Goal: Task Accomplishment & Management: Use online tool/utility

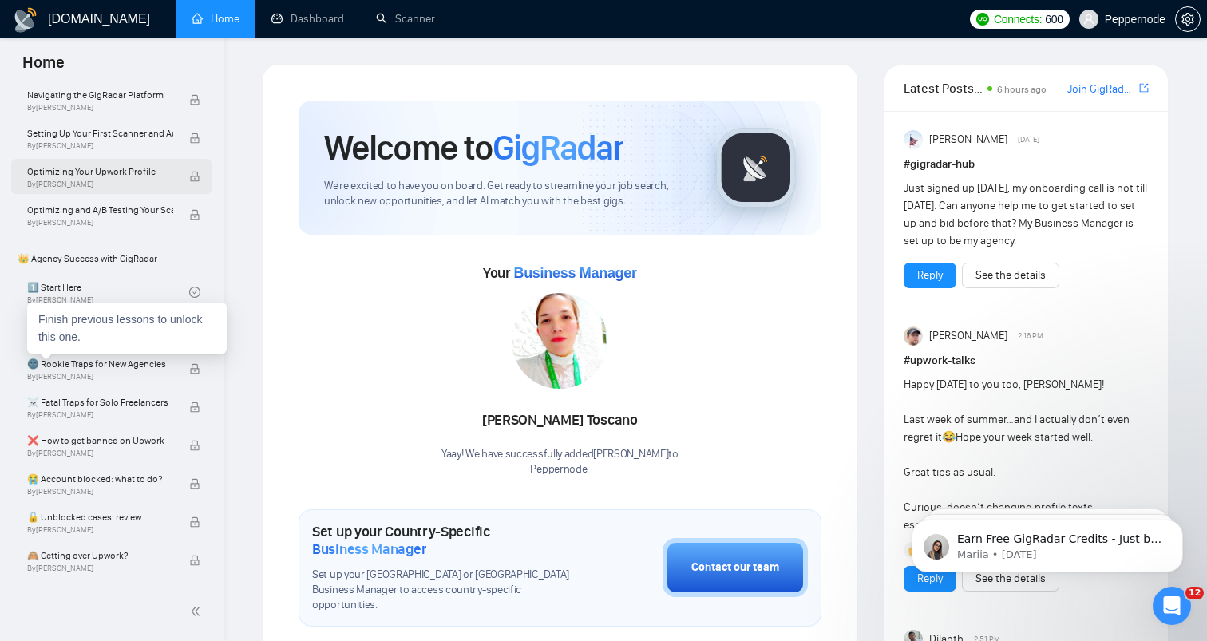
scroll to position [200, 0]
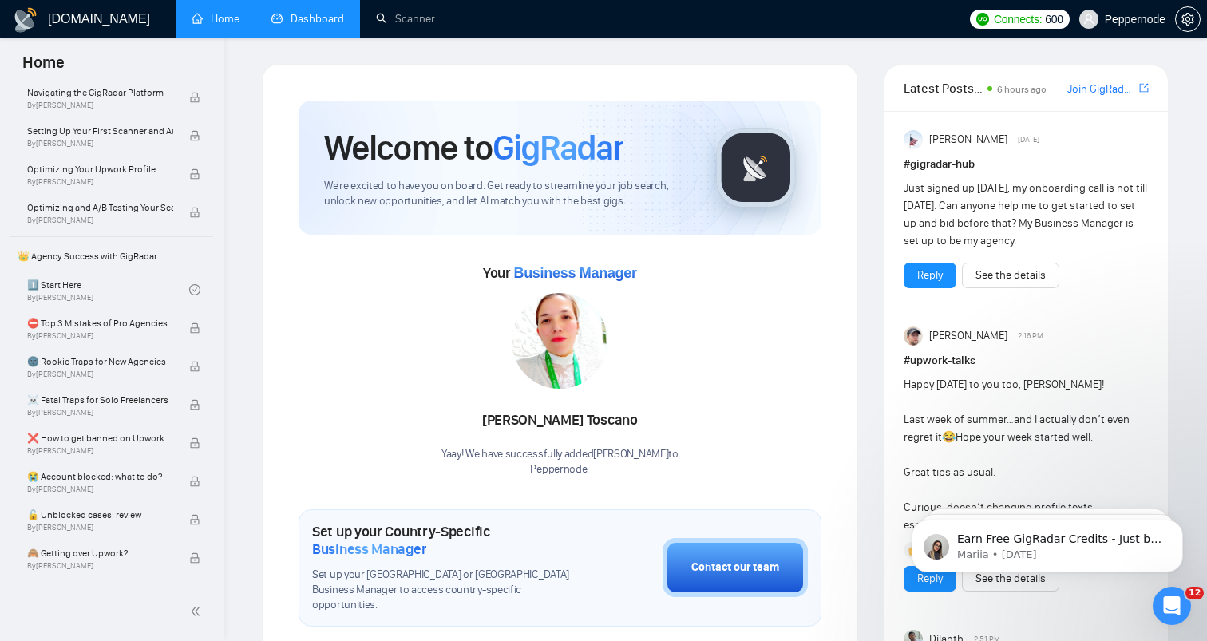
click at [344, 22] on link "Dashboard" at bounding box center [307, 19] width 73 height 14
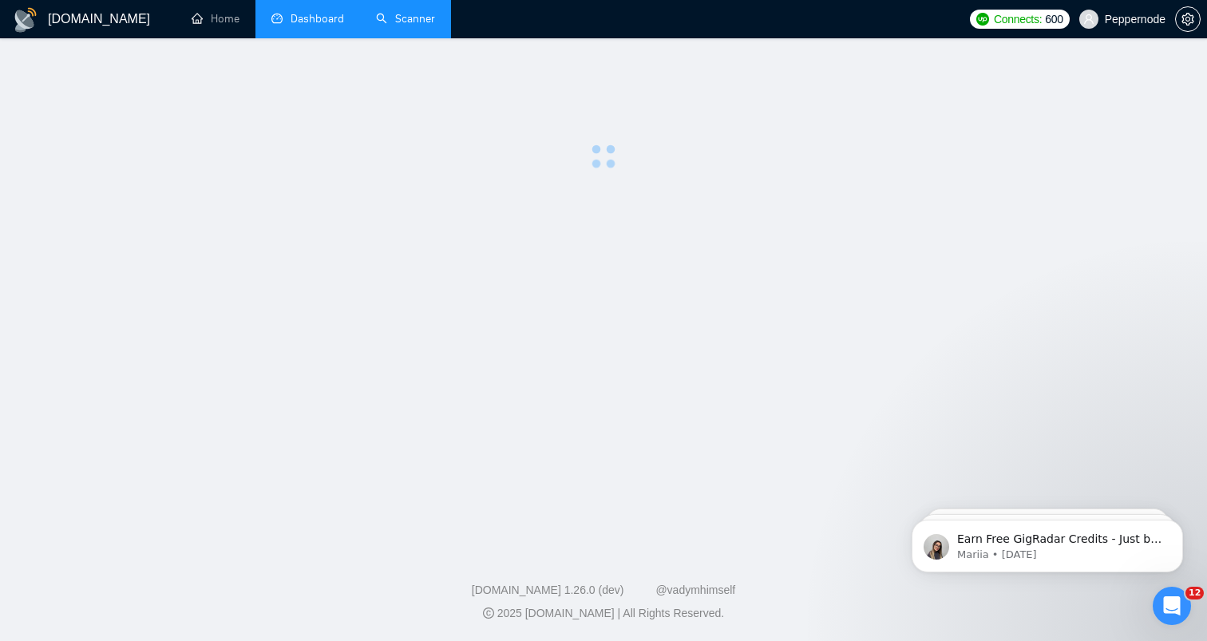
click at [376, 22] on link "Scanner" at bounding box center [405, 19] width 59 height 14
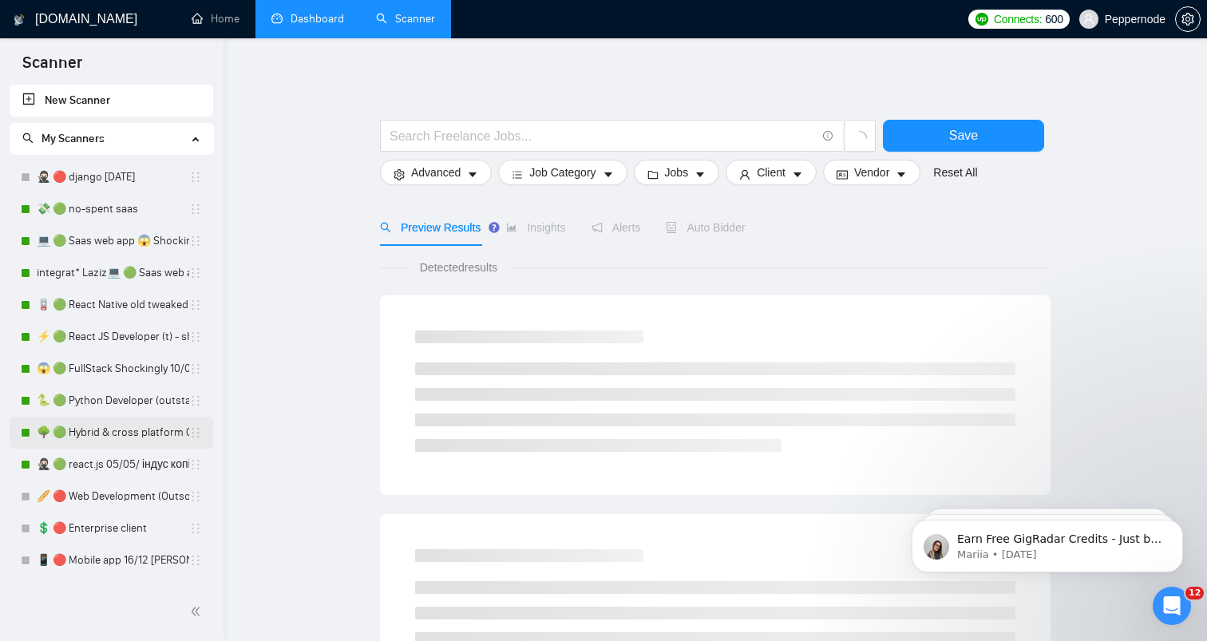
scroll to position [505, 0]
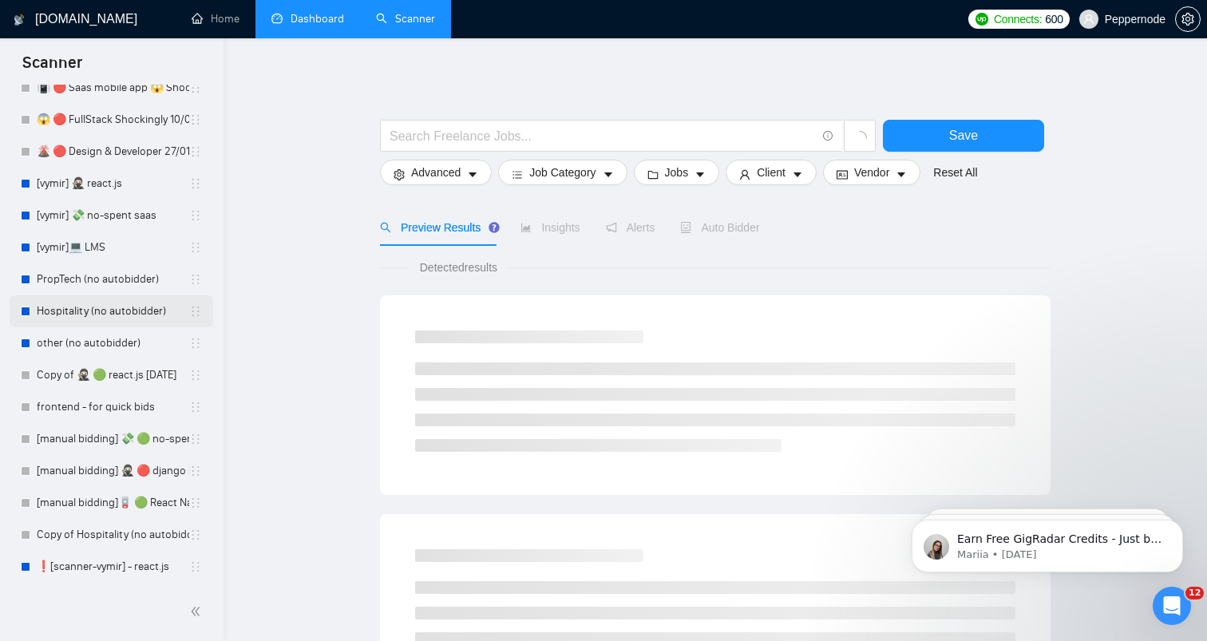
click at [104, 318] on link "Hospitality (no autobidder)" at bounding box center [113, 311] width 152 height 32
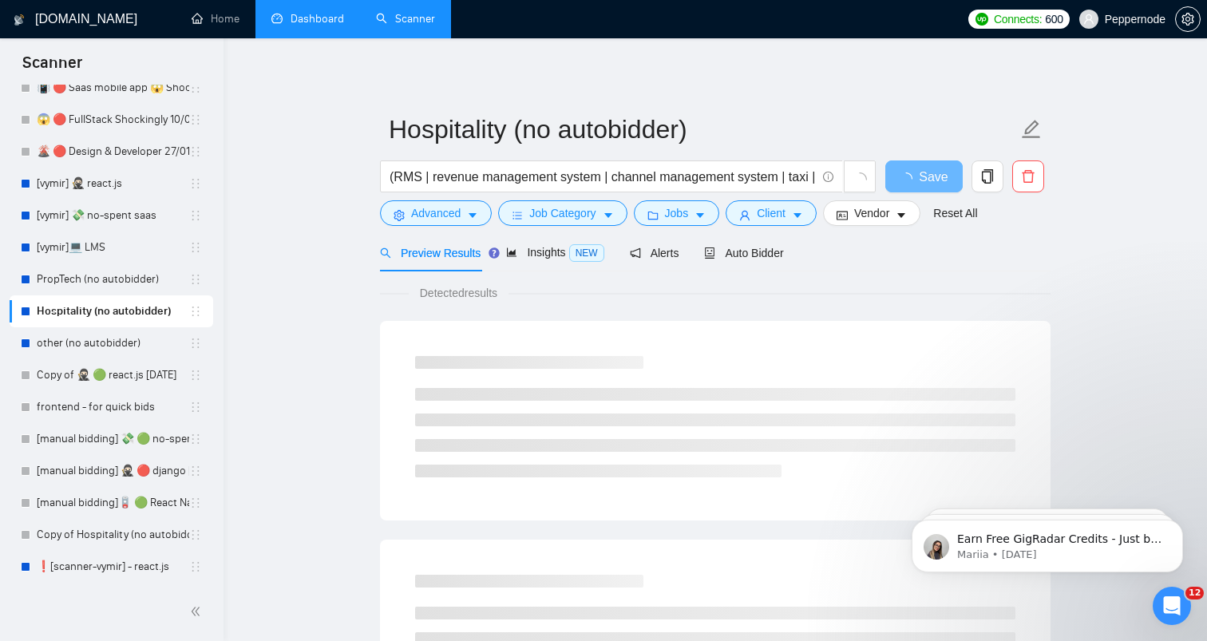
click at [736, 230] on form "Hospitality (no autobidder) (RMS | revenue management system | channel manageme…" at bounding box center [715, 169] width 671 height 130
click at [734, 240] on div "Auto Bidder" at bounding box center [757, 253] width 79 height 38
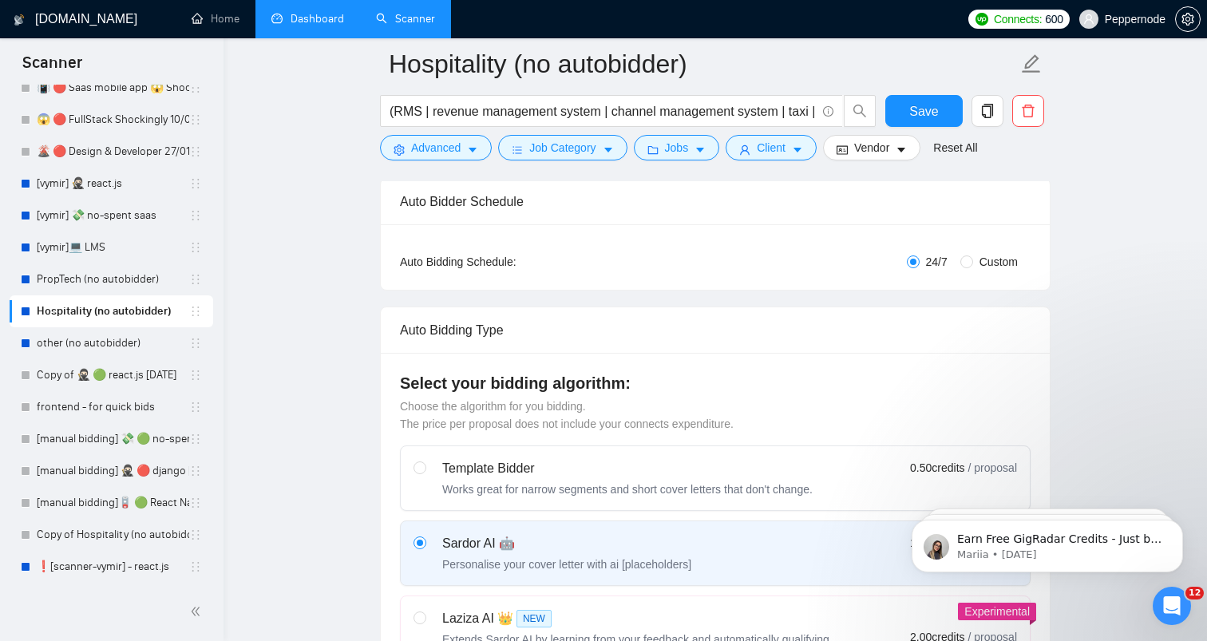
scroll to position [268, 0]
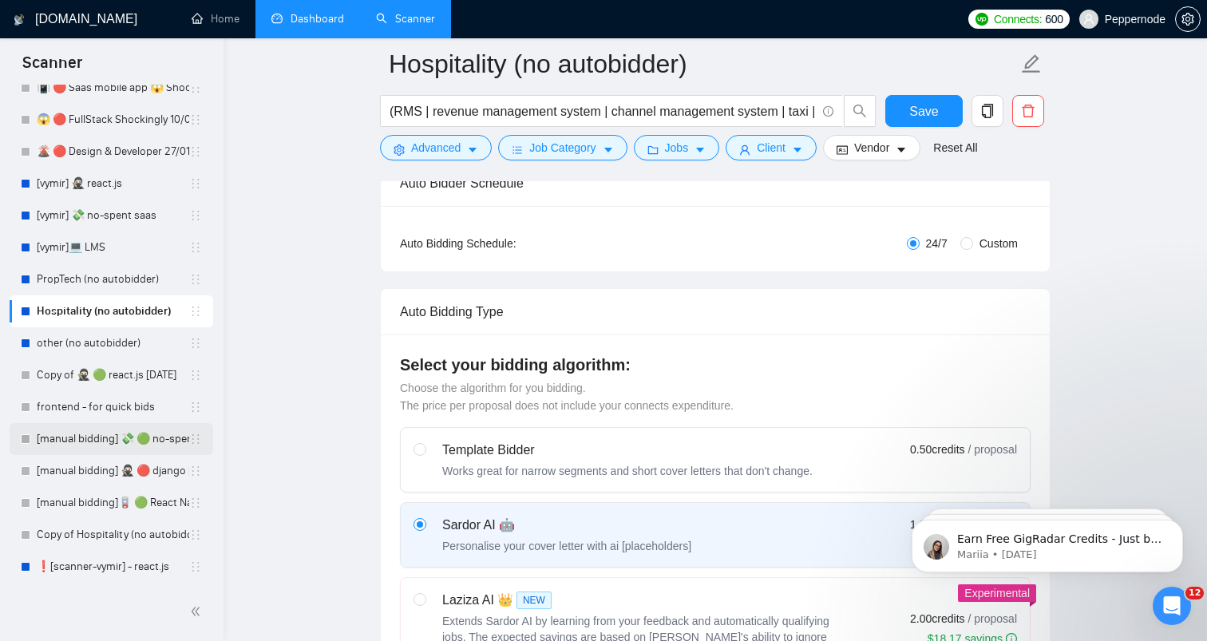
click at [100, 428] on link "[manual bidding] 💸 🟢 no-spent saas" at bounding box center [113, 439] width 152 height 32
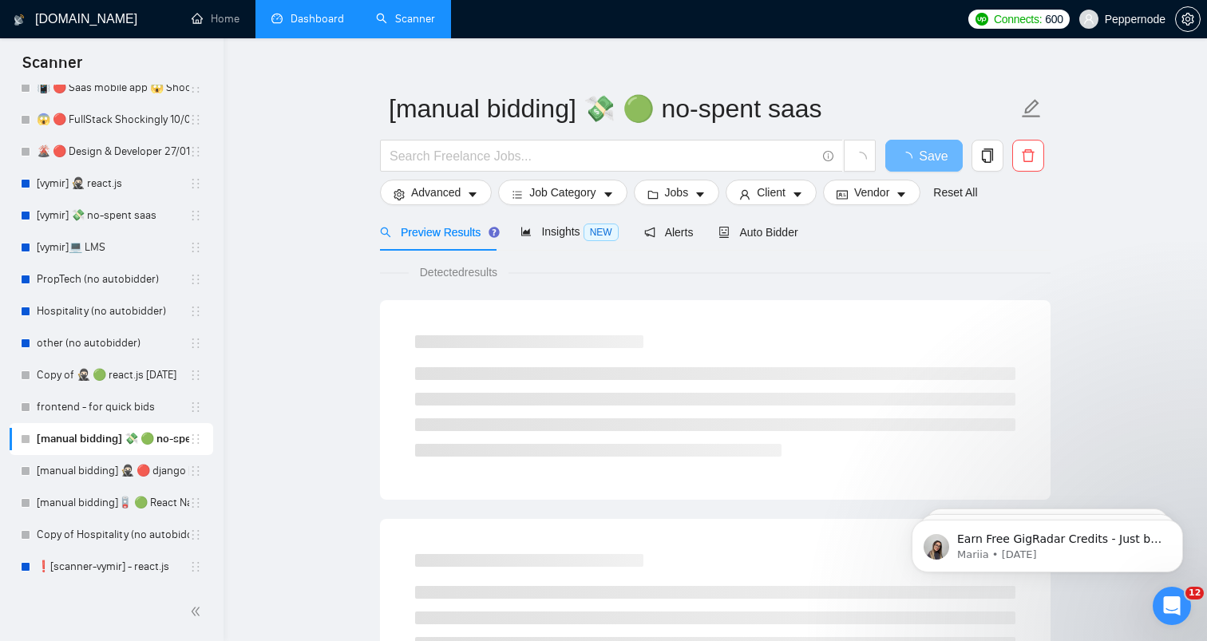
scroll to position [22, 0]
click at [754, 237] on div "Auto Bidder" at bounding box center [757, 231] width 79 height 18
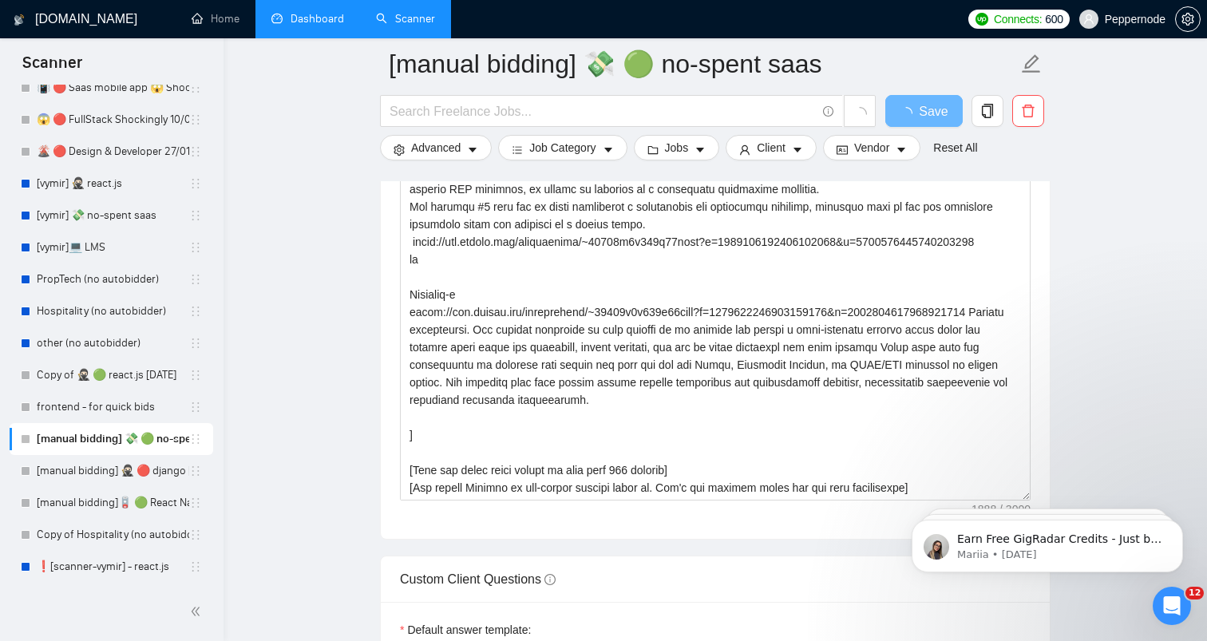
scroll to position [124, 0]
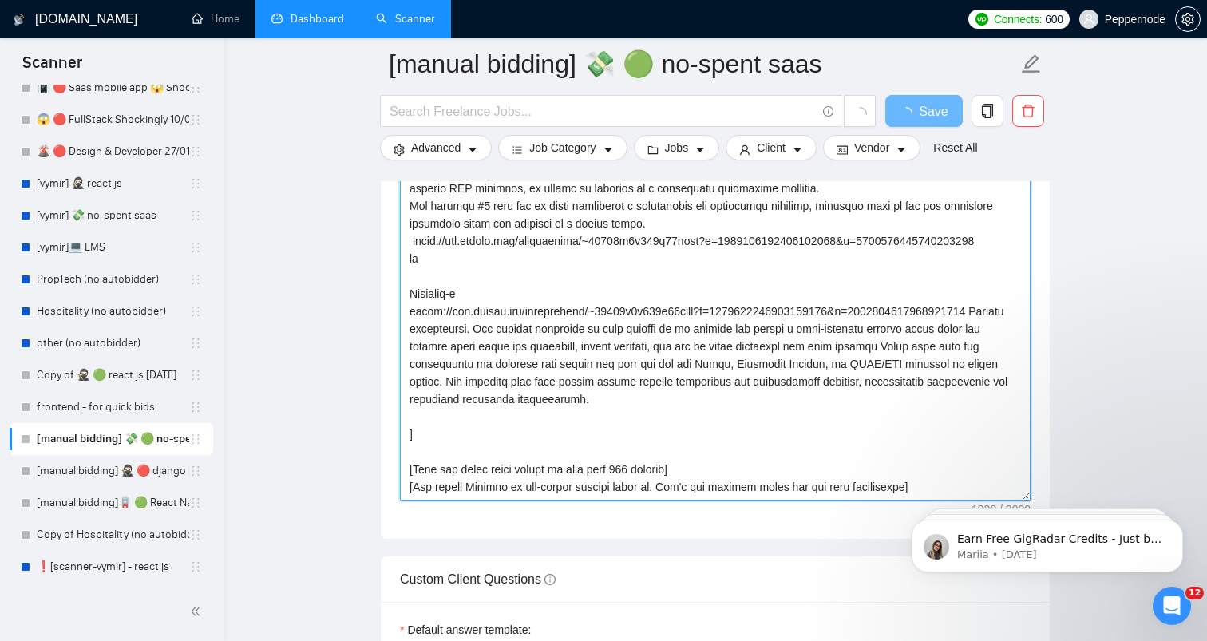
click at [451, 429] on textarea "Cover letter template:" at bounding box center [715, 320] width 631 height 359
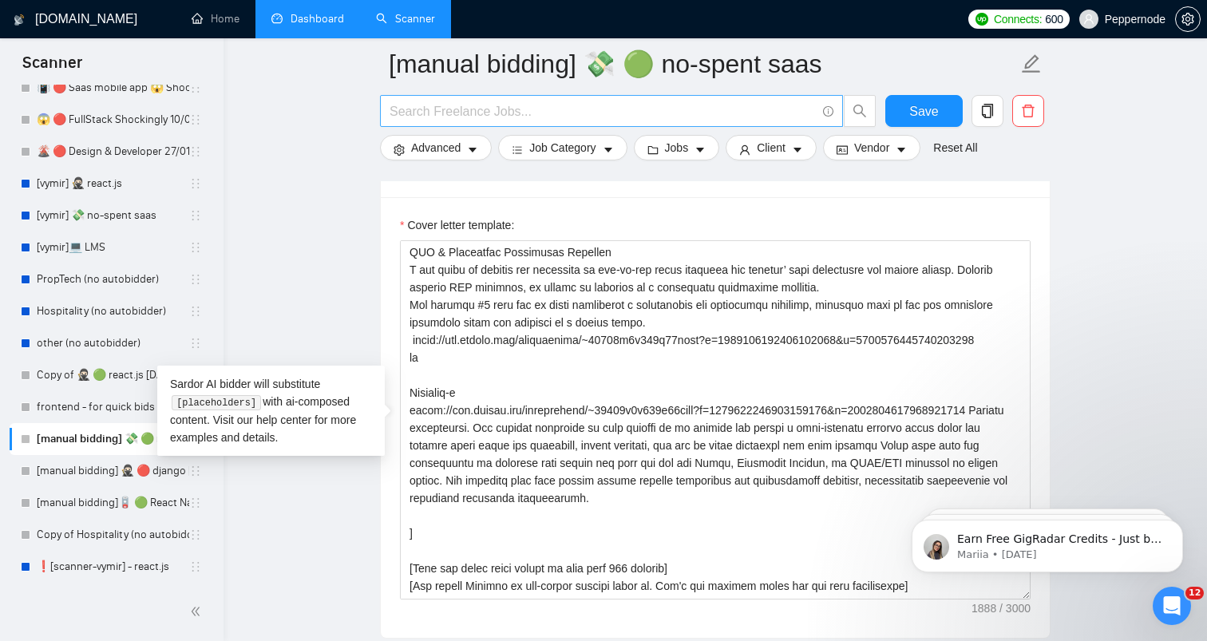
click at [627, 112] on input "text" at bounding box center [603, 111] width 426 height 20
paste input "iPad POS System - React Native iOS Specialist"
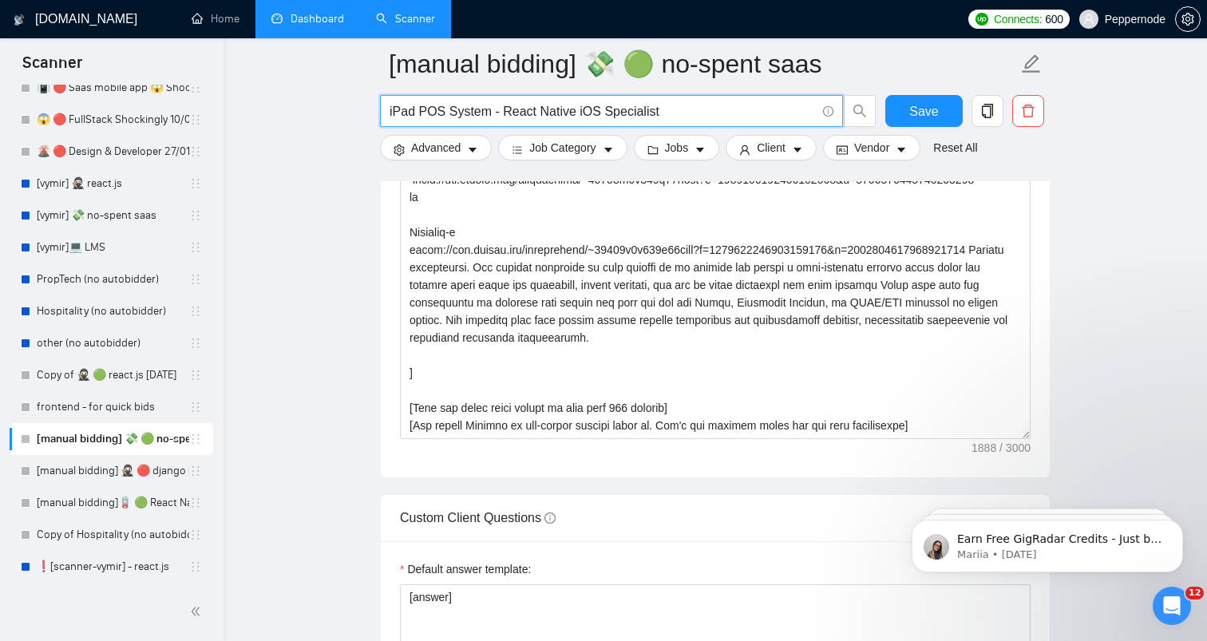
type input "iPad POS System - React Native iOS Specialist"
click at [363, 200] on main "[manual bidding] 💸 🟢 no-spent saas iPad POS System - React Native iOS Specialis…" at bounding box center [715, 303] width 932 height 4274
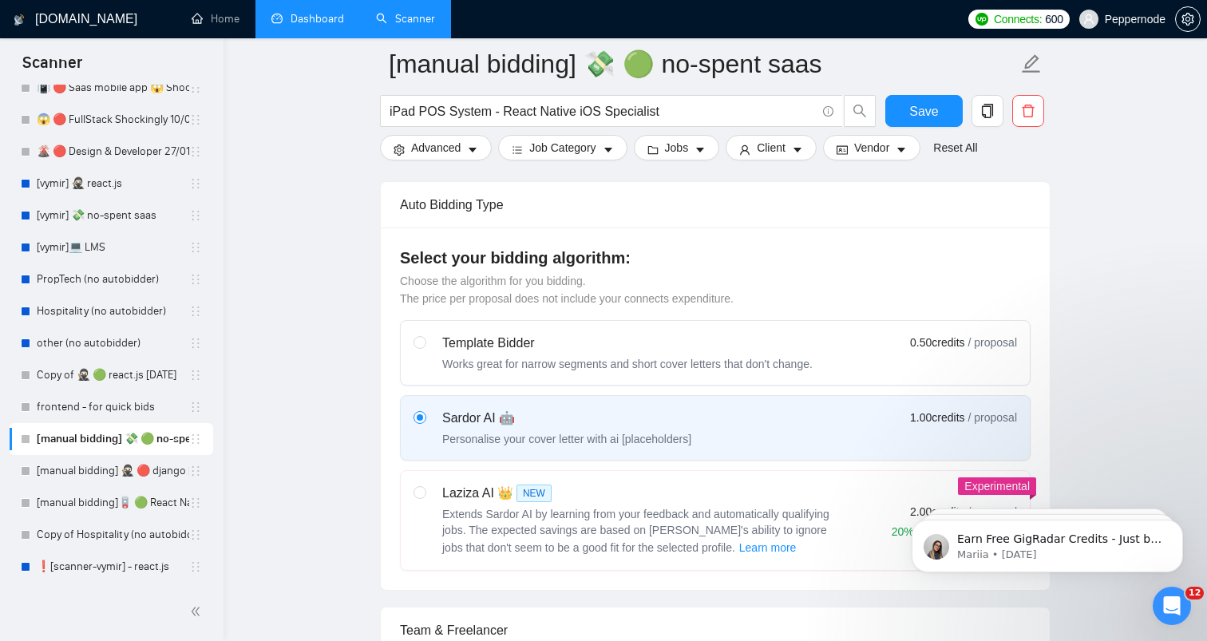
scroll to position [0, 0]
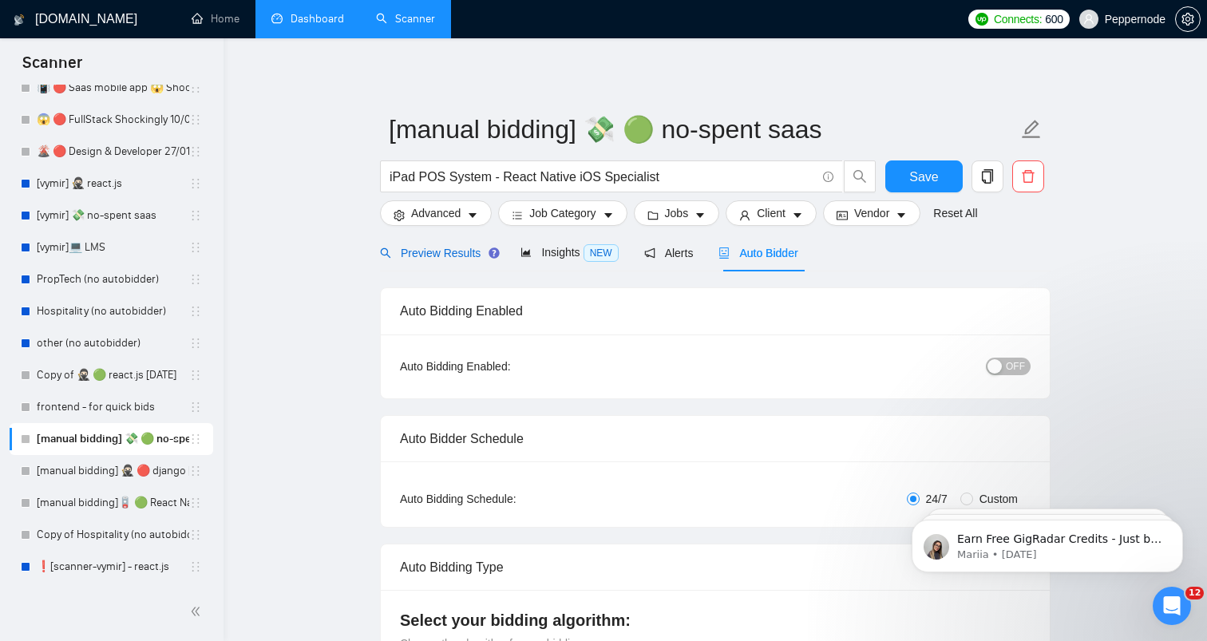
click at [433, 251] on span "Preview Results" at bounding box center [437, 253] width 115 height 13
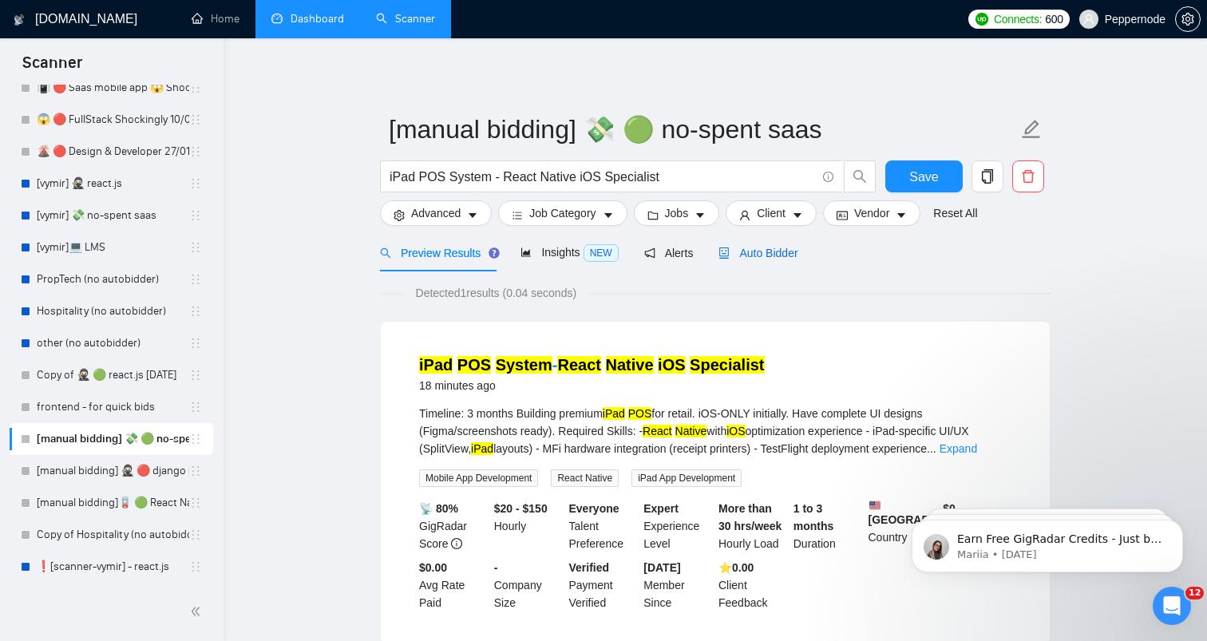
click at [770, 256] on span "Auto Bidder" at bounding box center [757, 253] width 79 height 13
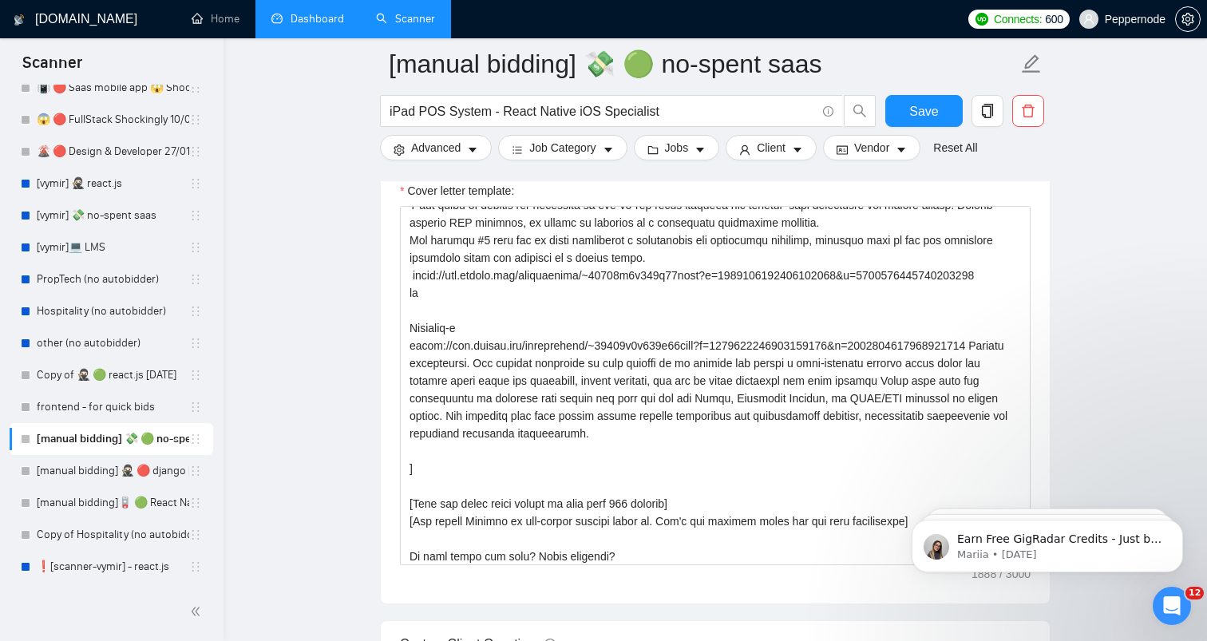
scroll to position [190, 0]
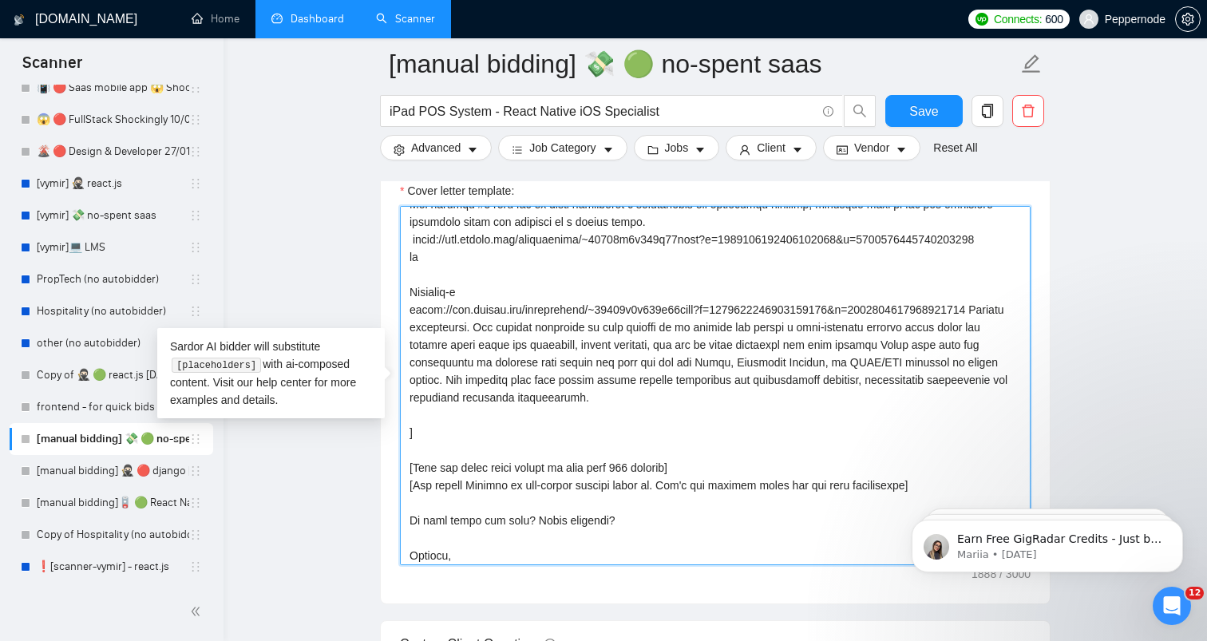
drag, startPoint x: 473, startPoint y: 422, endPoint x: 454, endPoint y: 277, distance: 146.5
click at [454, 277] on textarea "Cover letter template:" at bounding box center [715, 385] width 631 height 359
drag, startPoint x: 952, startPoint y: 421, endPoint x: 912, endPoint y: 283, distance: 144.7
click at [912, 283] on textarea "Cover letter template:" at bounding box center [715, 385] width 631 height 359
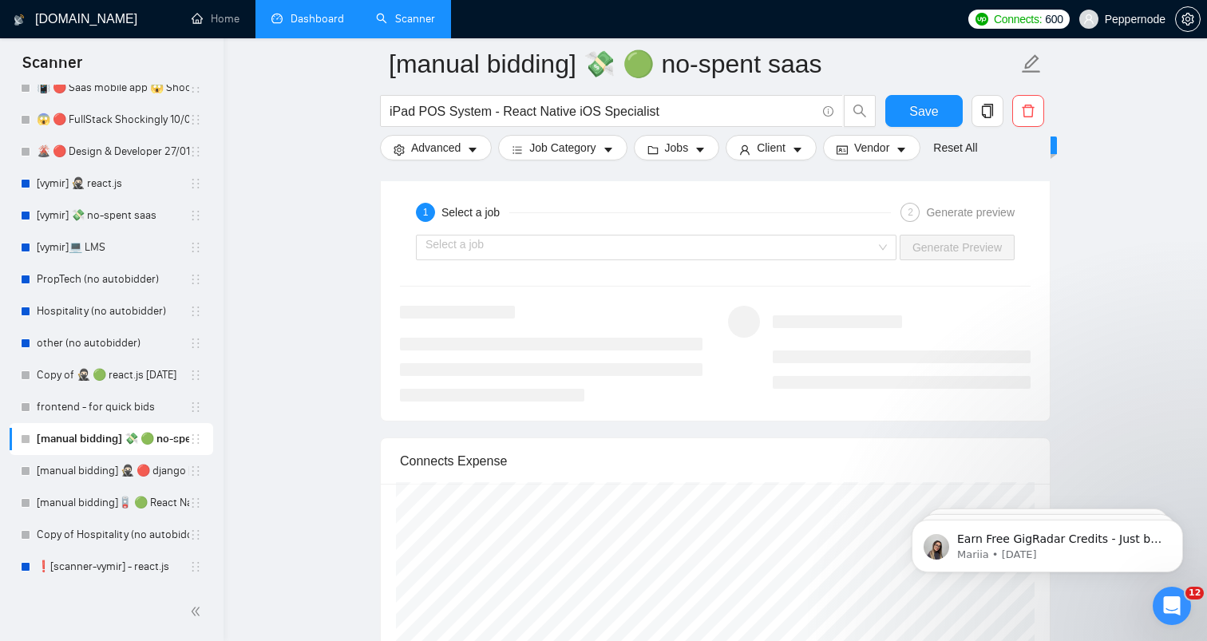
scroll to position [3094, 0]
type textarea "😱 Shockingly I was working on a very similar project before. I even can show on…"
click at [834, 247] on input "search" at bounding box center [650, 240] width 450 height 24
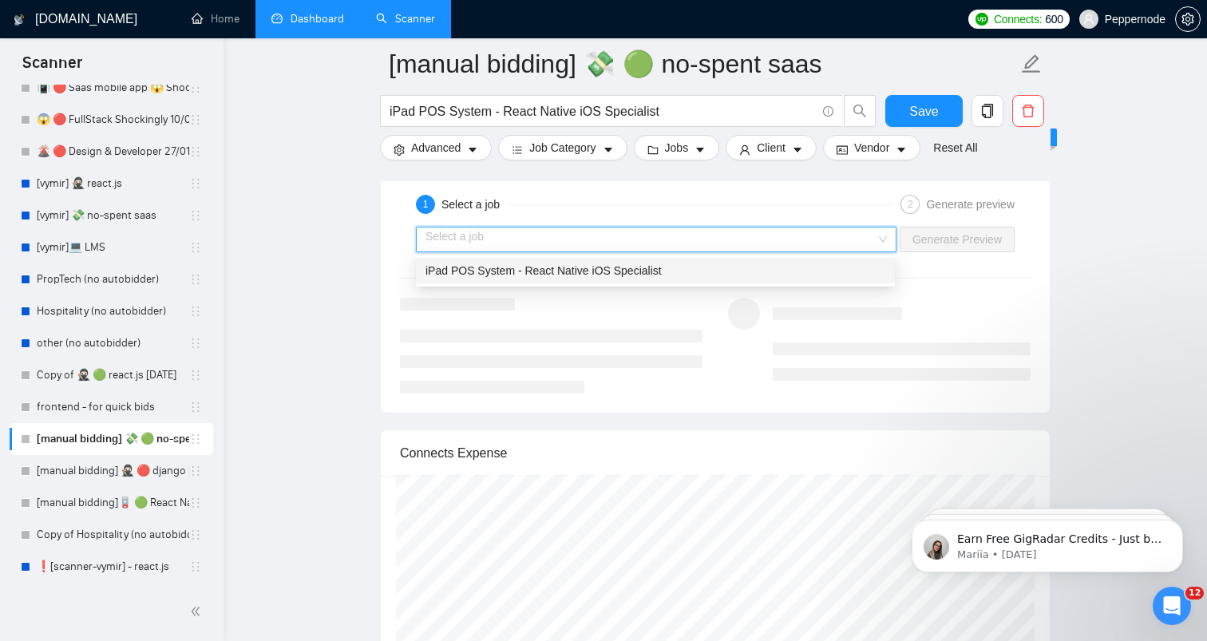
click at [594, 278] on div "iPad POS System - React Native iOS Specialist" at bounding box center [655, 271] width 460 height 18
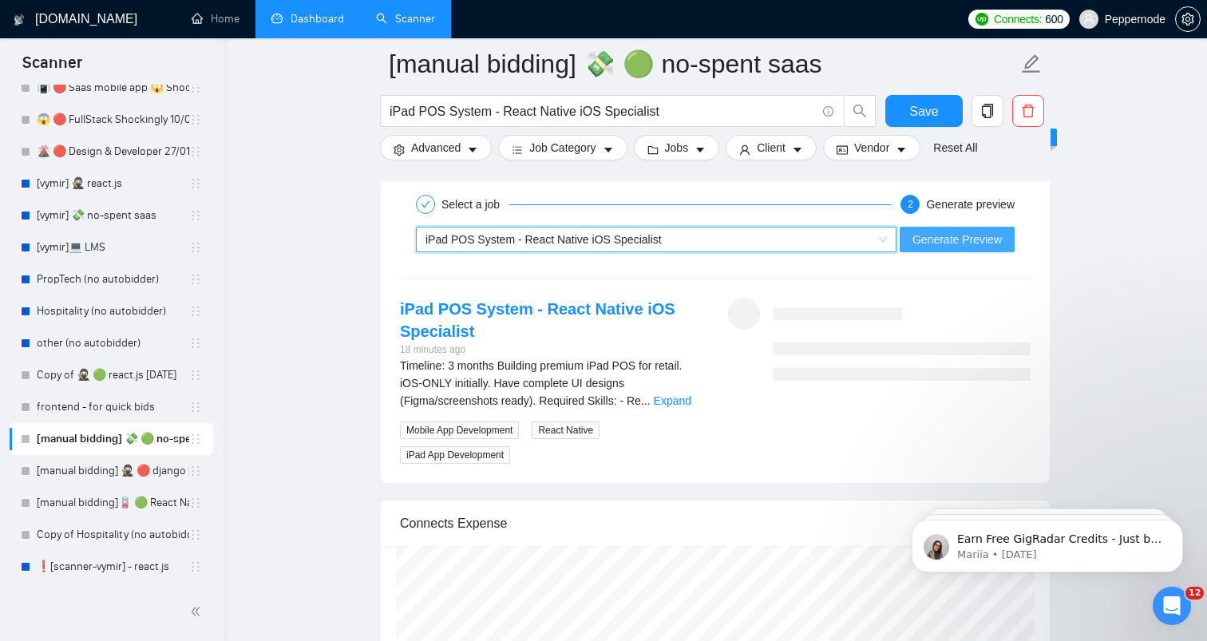
click at [1001, 242] on span "Generate Preview" at bounding box center [956, 240] width 89 height 18
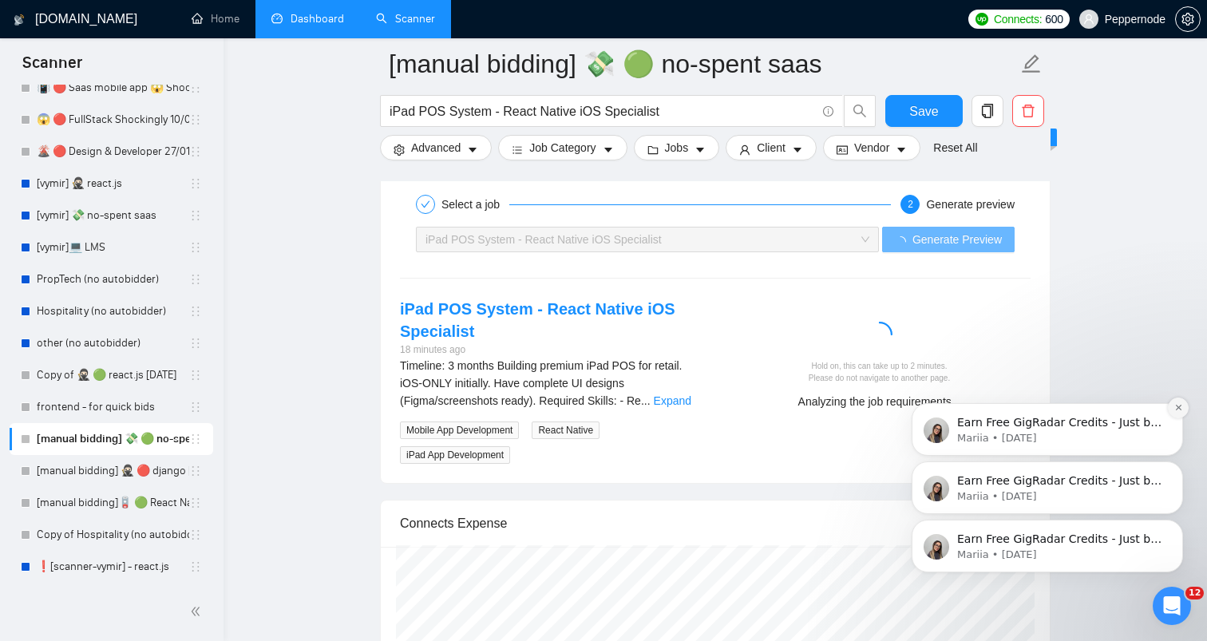
click at [1181, 413] on button "Dismiss notification" at bounding box center [1178, 408] width 21 height 21
click at [1177, 525] on icon "Dismiss notification" at bounding box center [1178, 524] width 6 height 6
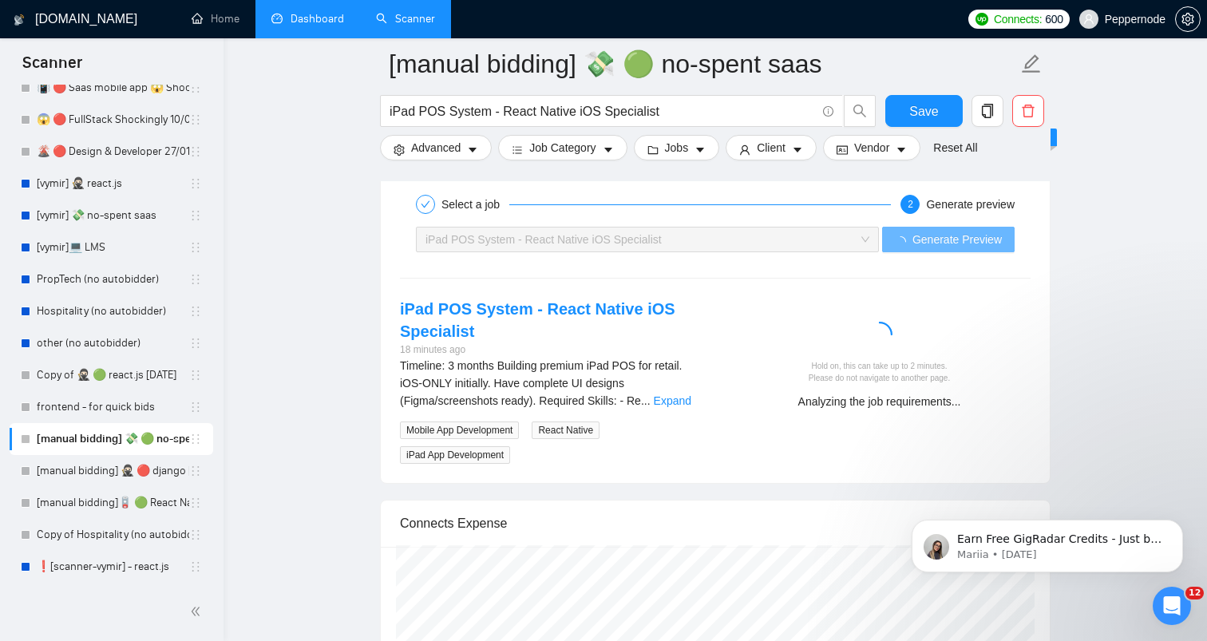
click at [1177, 525] on icon "Dismiss notification" at bounding box center [1178, 524] width 5 height 5
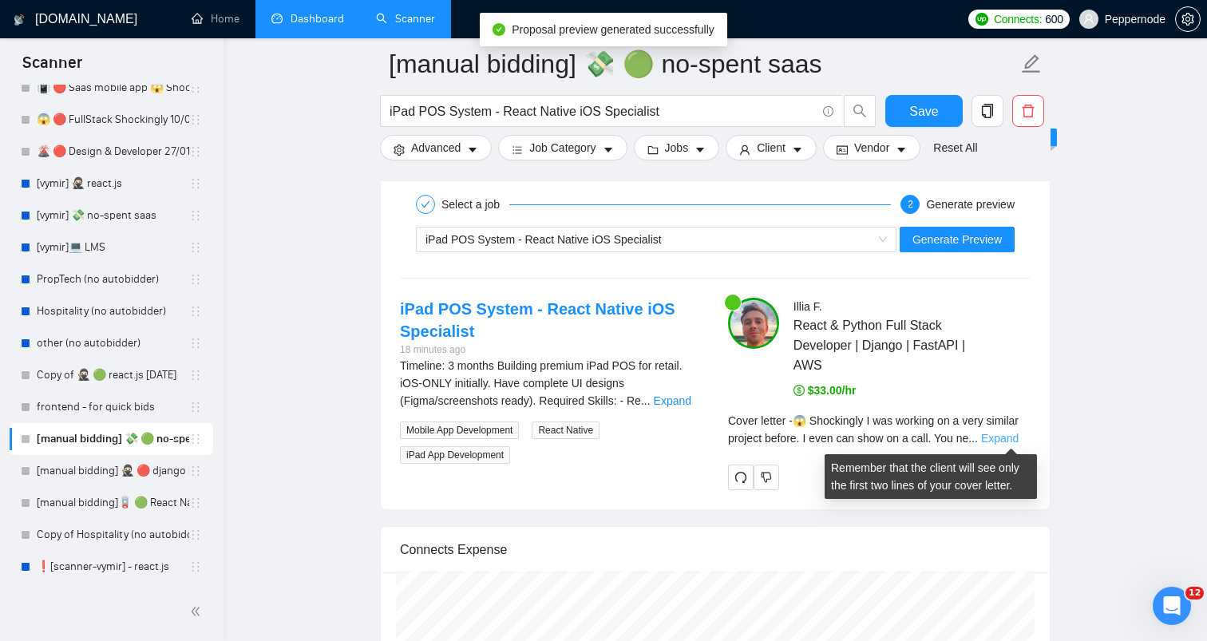
click at [1001, 436] on link "Expand" at bounding box center [1000, 438] width 38 height 13
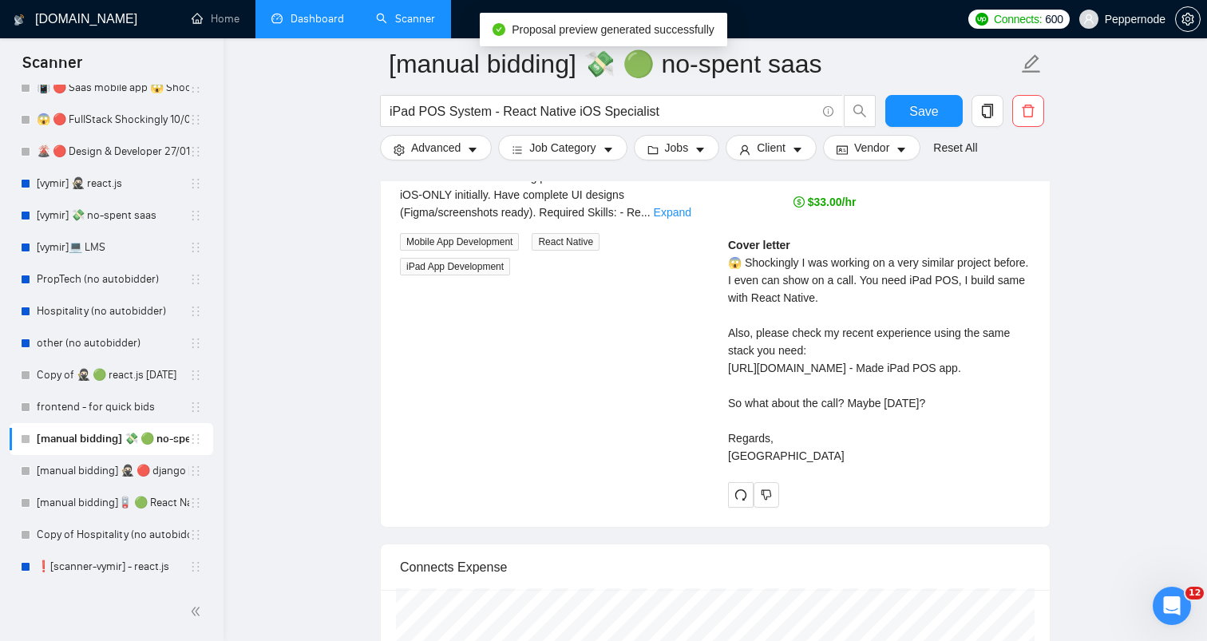
scroll to position [3298, 0]
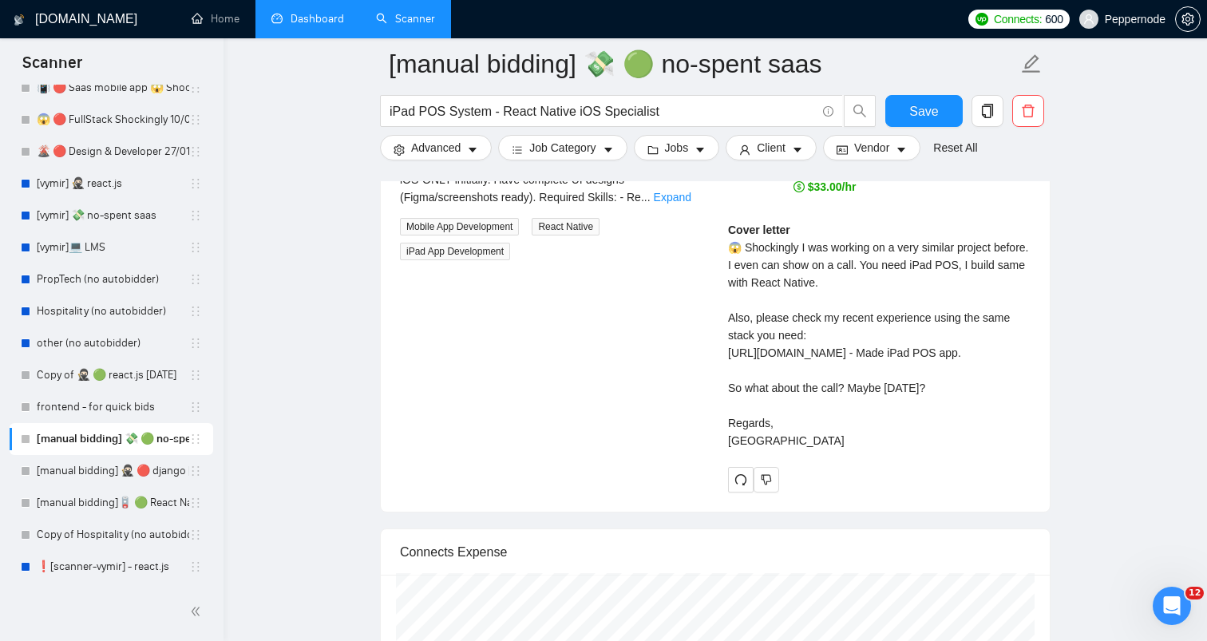
drag, startPoint x: 726, startPoint y: 246, endPoint x: 797, endPoint y: 489, distance: 253.6
click at [797, 489] on div "Illia F . React & Python Full Stack Developer | Django | FastAPI | AWS $33.00/h…" at bounding box center [879, 293] width 328 height 398
copy div "😱 Shockingly I was working on a very similar project before. I even can show on…"
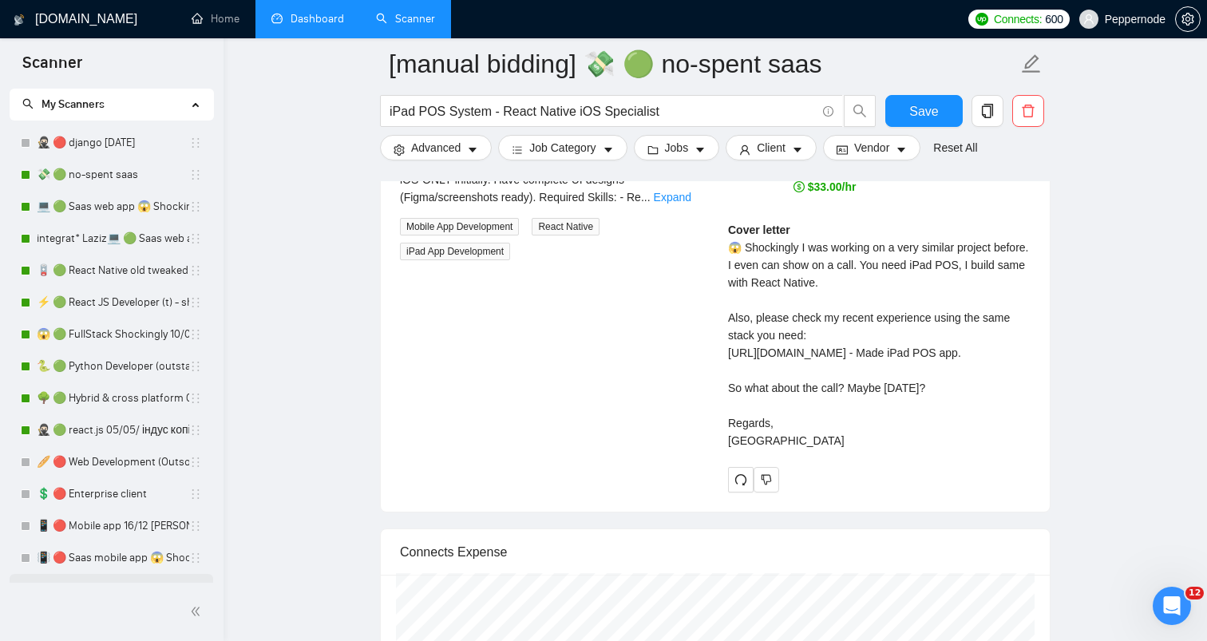
scroll to position [0, 0]
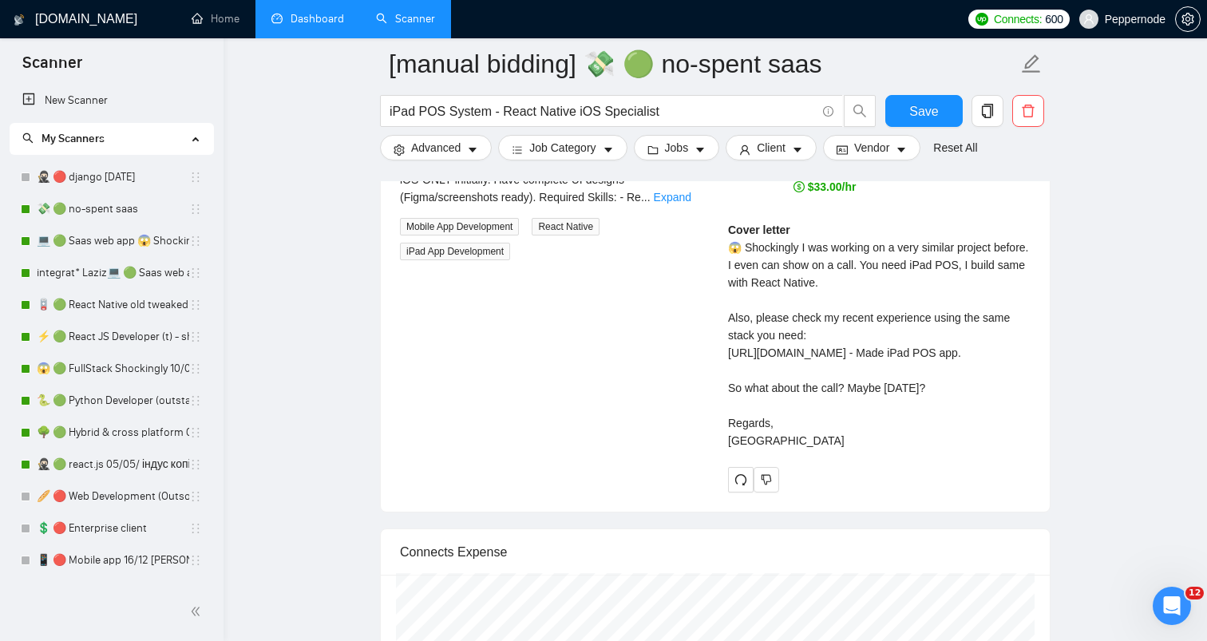
click at [298, 26] on link "Dashboard" at bounding box center [307, 19] width 73 height 14
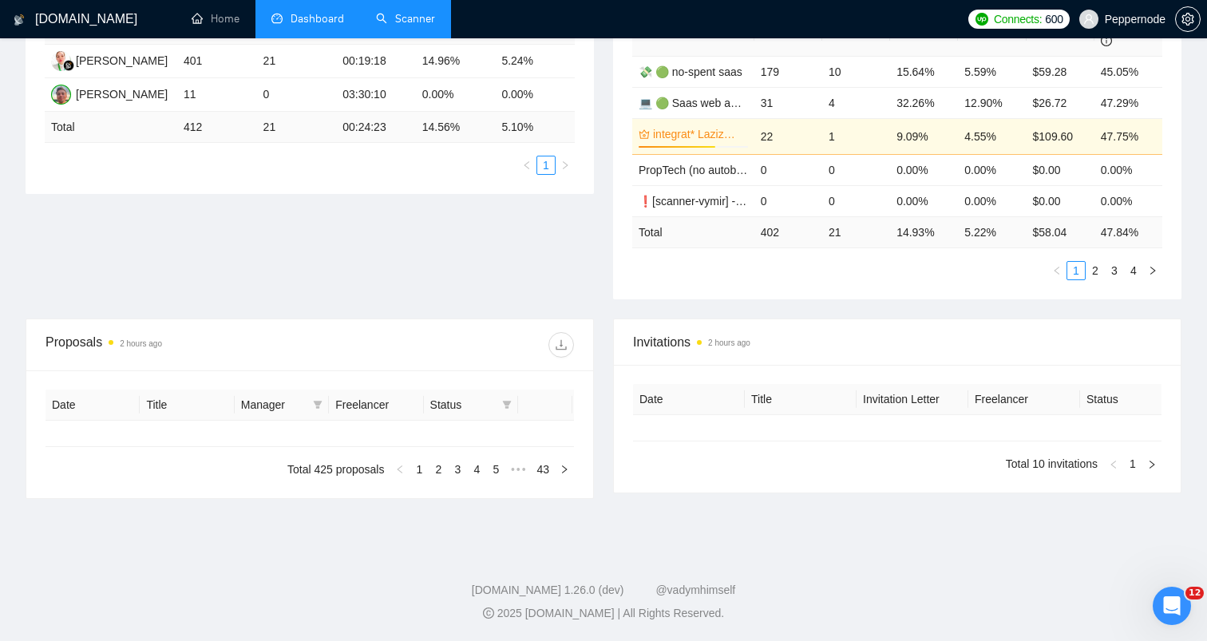
type input "2025-07-26"
type input "2025-08-25"
